Goal: Complete application form

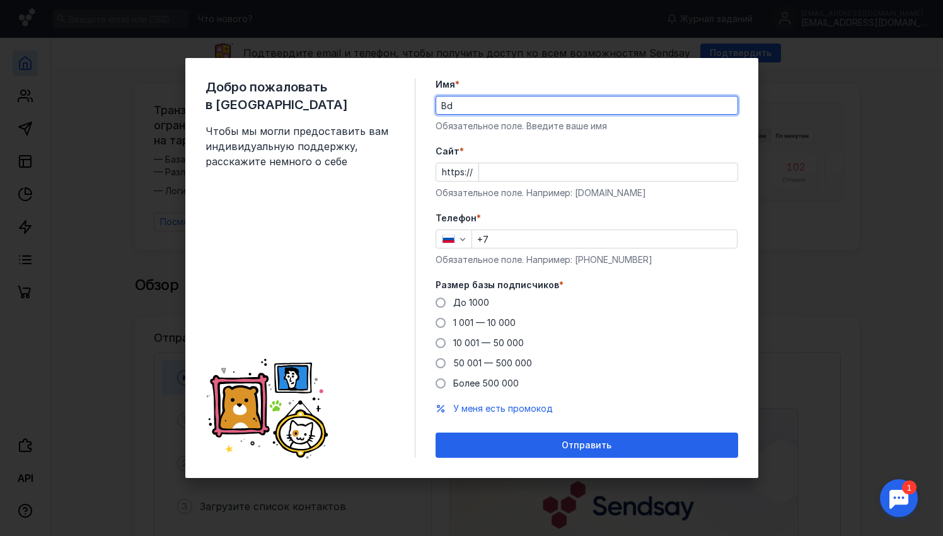
type input "B"
type input "[PERSON_NAME]"
click at [582, 173] on input "Cайт *" at bounding box center [608, 172] width 258 height 18
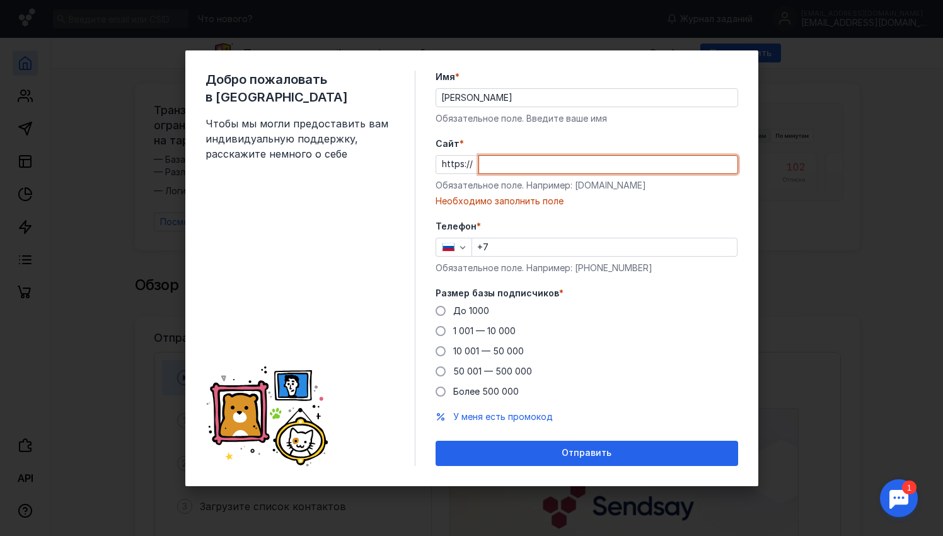
paste input "[DOMAIN_NAME][URL]"
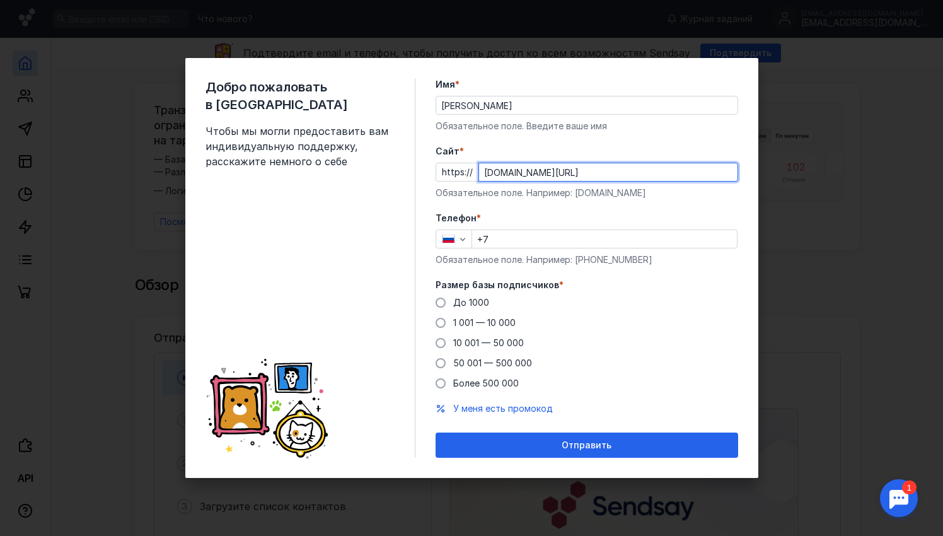
type input "[DOMAIN_NAME][URL]"
click at [573, 247] on input "+7" at bounding box center [604, 239] width 265 height 18
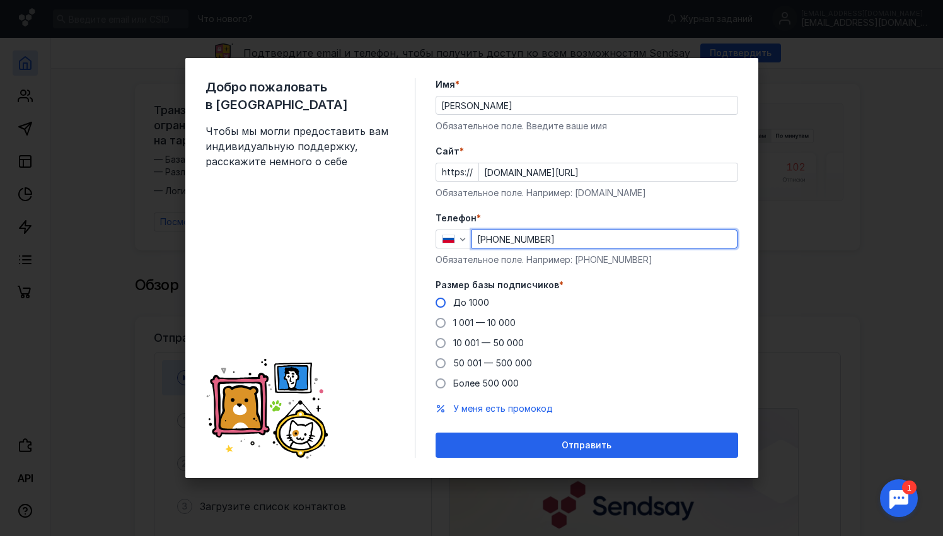
type input "[PHONE_NUMBER]"
click at [449, 306] on label "До 1000" at bounding box center [463, 302] width 54 height 13
click at [0, 0] on input "До 1000" at bounding box center [0, 0] width 0 height 0
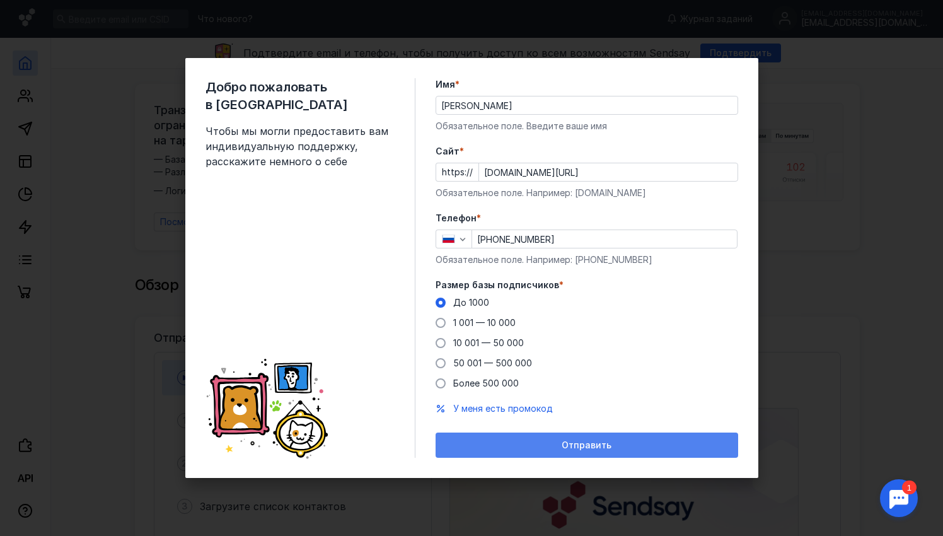
click at [516, 445] on div "Отправить" at bounding box center [587, 445] width 290 height 11
